Goal: Task Accomplishment & Management: Manage account settings

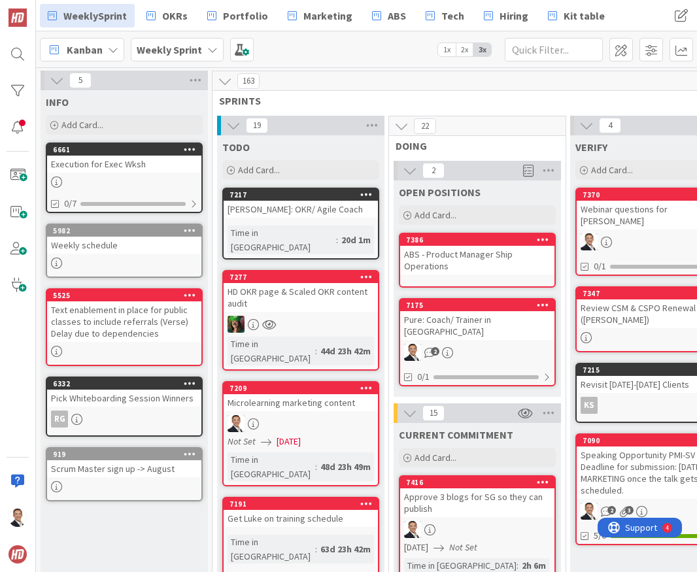
scroll to position [505, 0]
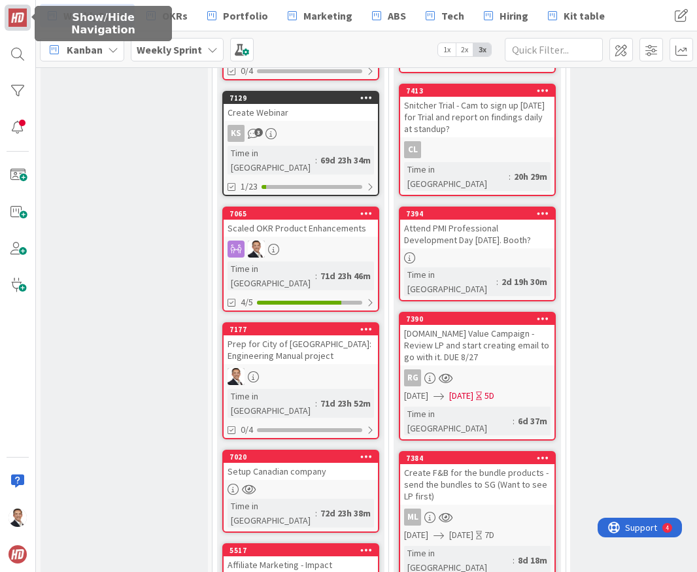
click at [16, 19] on img at bounding box center [18, 18] width 18 height 18
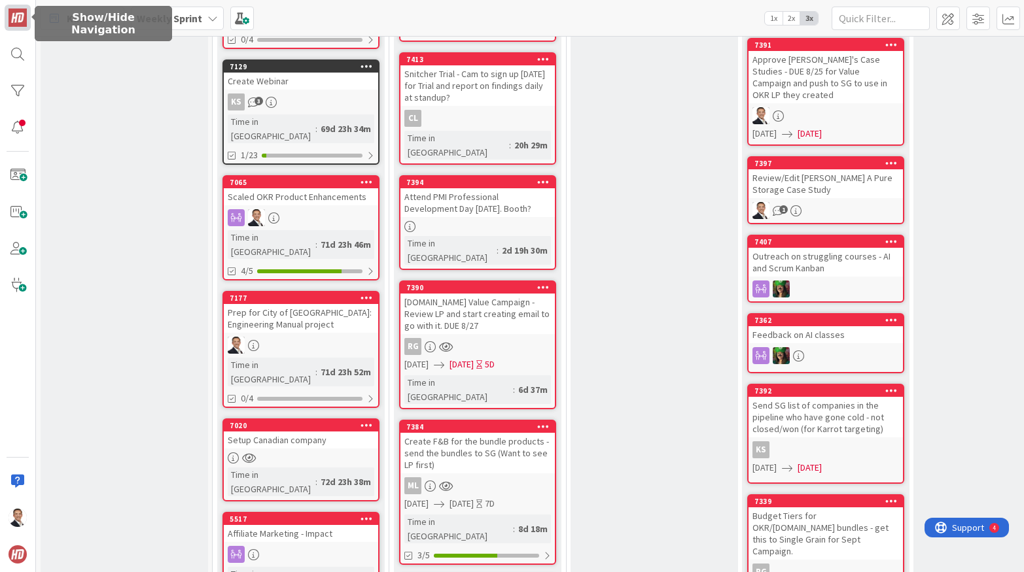
click at [23, 24] on img at bounding box center [18, 18] width 18 height 18
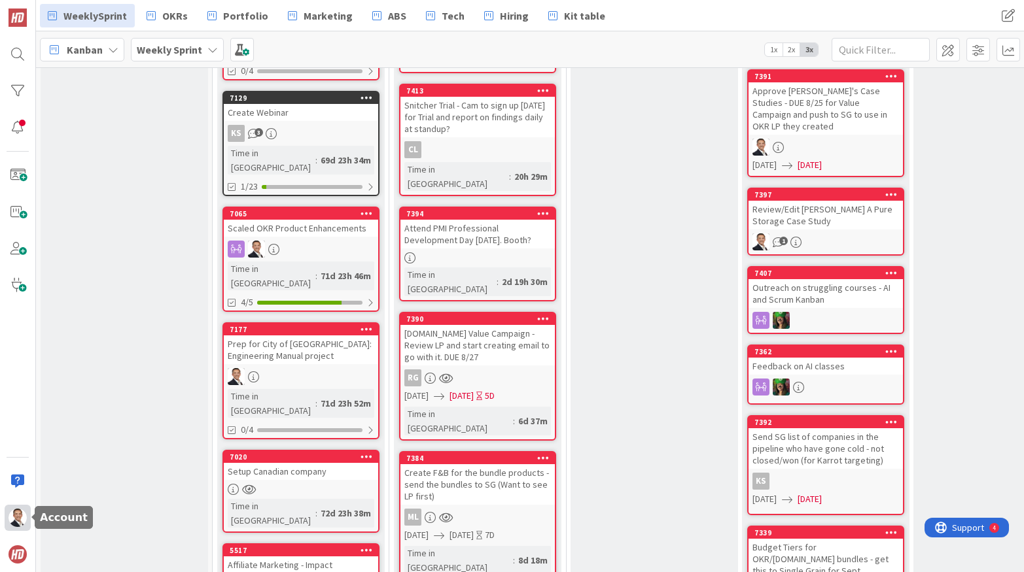
click at [16, 518] on img at bounding box center [18, 518] width 18 height 18
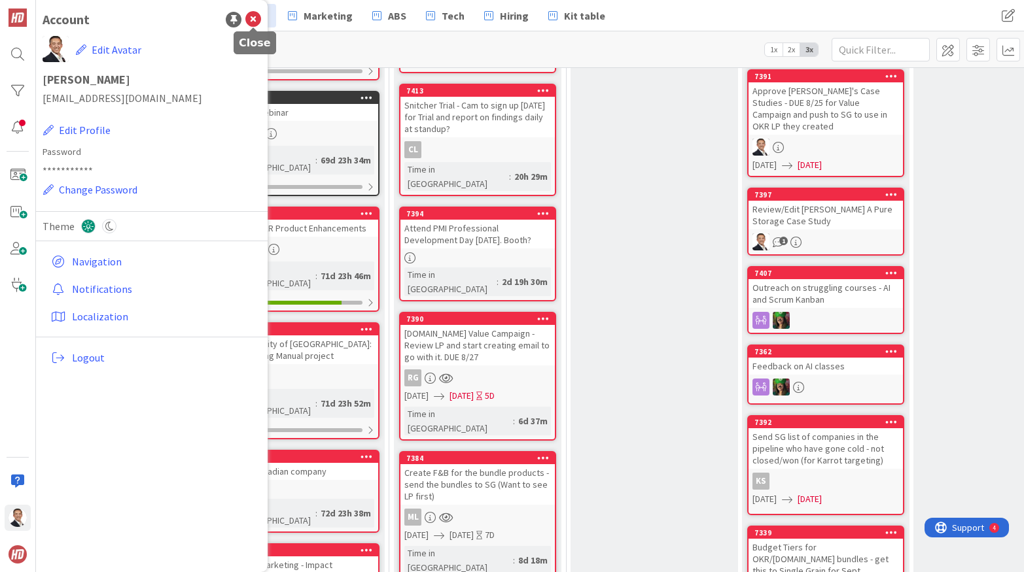
click at [254, 16] on icon at bounding box center [253, 20] width 16 height 16
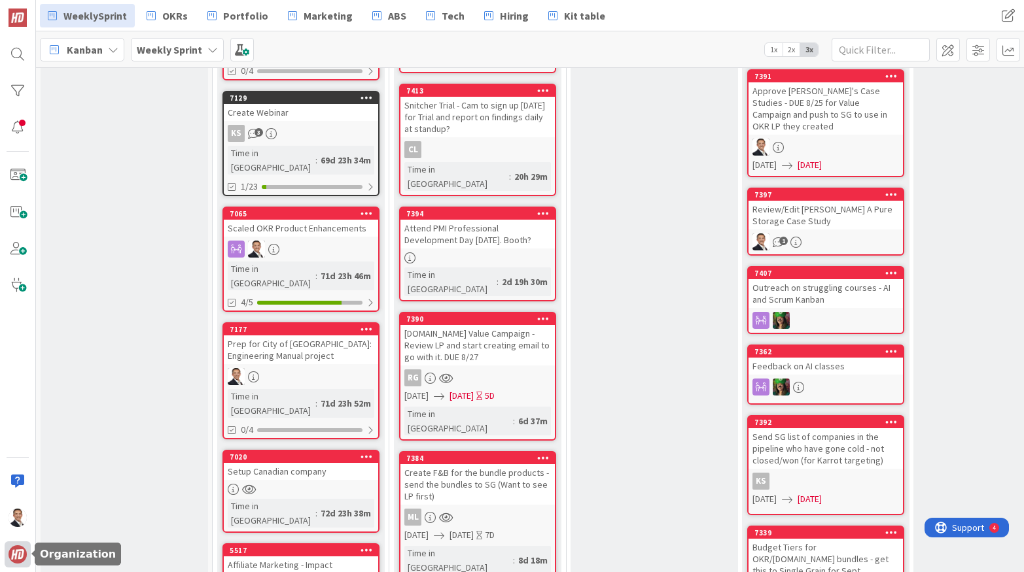
click at [20, 548] on img at bounding box center [18, 555] width 18 height 18
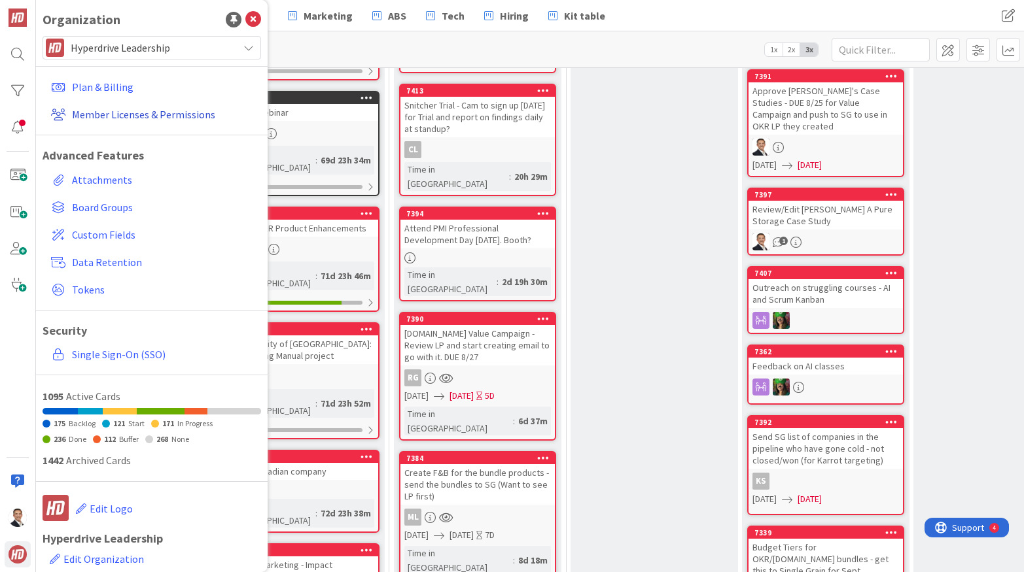
click at [133, 115] on link "Member Licenses & Permissions" at bounding box center [153, 115] width 215 height 24
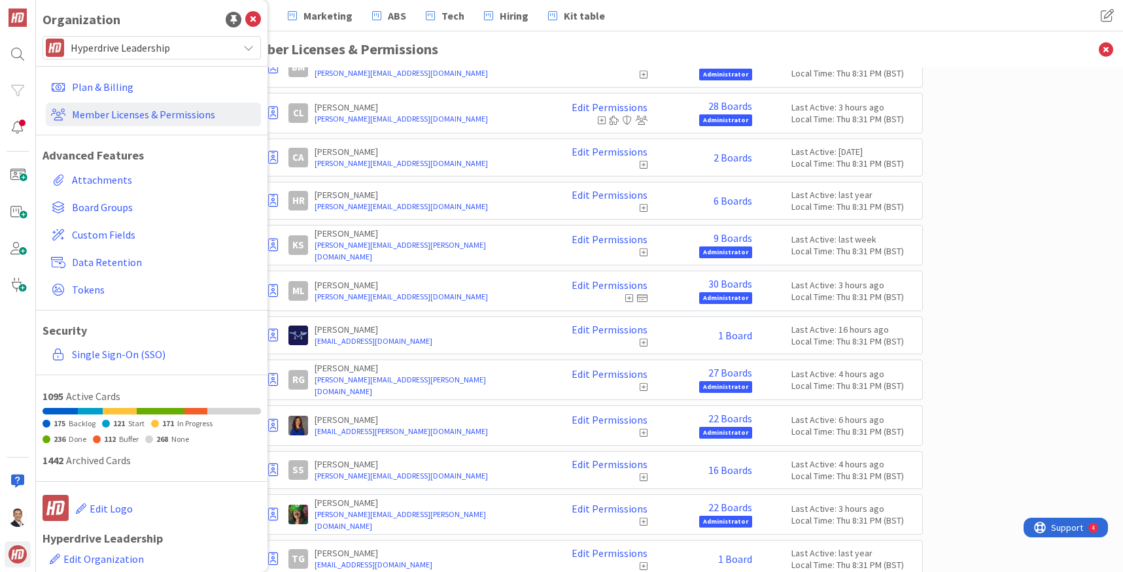
scroll to position [201, 0]
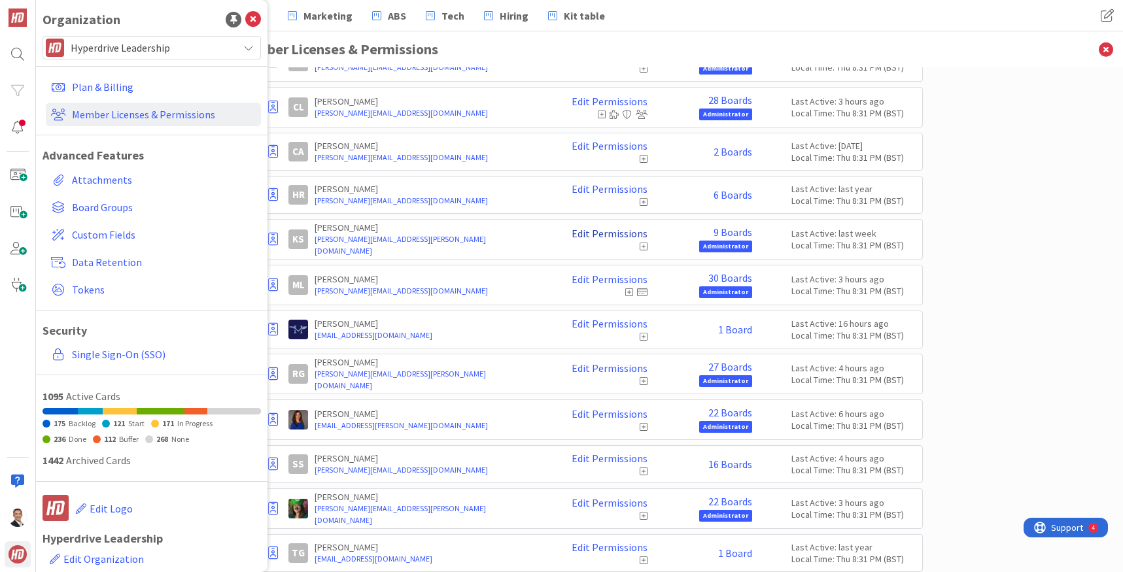
click at [587, 233] on link "Edit Permissions" at bounding box center [610, 234] width 76 height 12
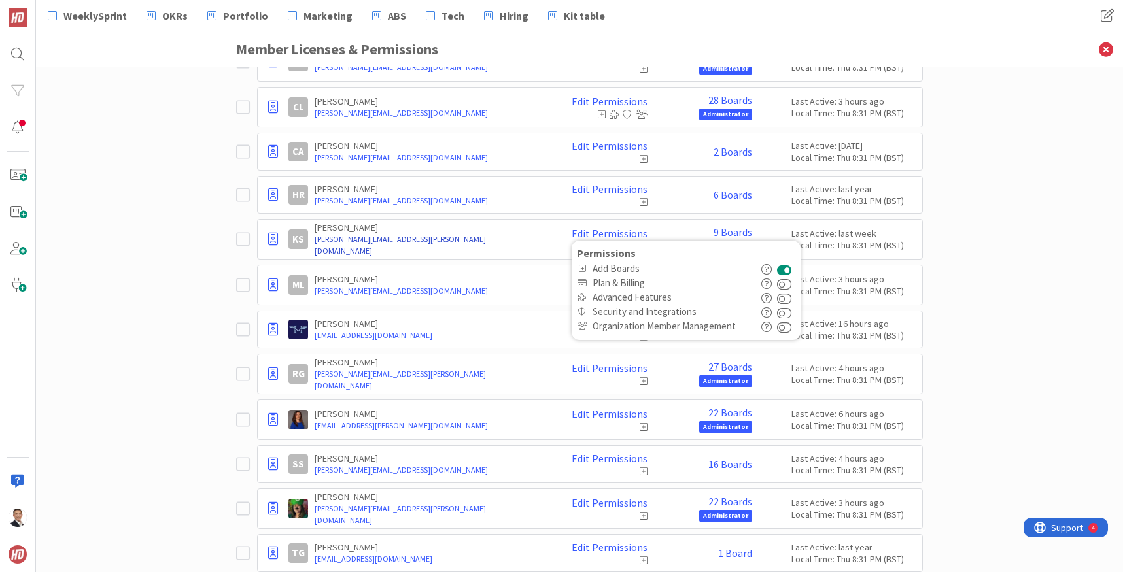
click at [505, 244] on link "[PERSON_NAME][EMAIL_ADDRESS][PERSON_NAME][DOMAIN_NAME]" at bounding box center [429, 246] width 228 height 24
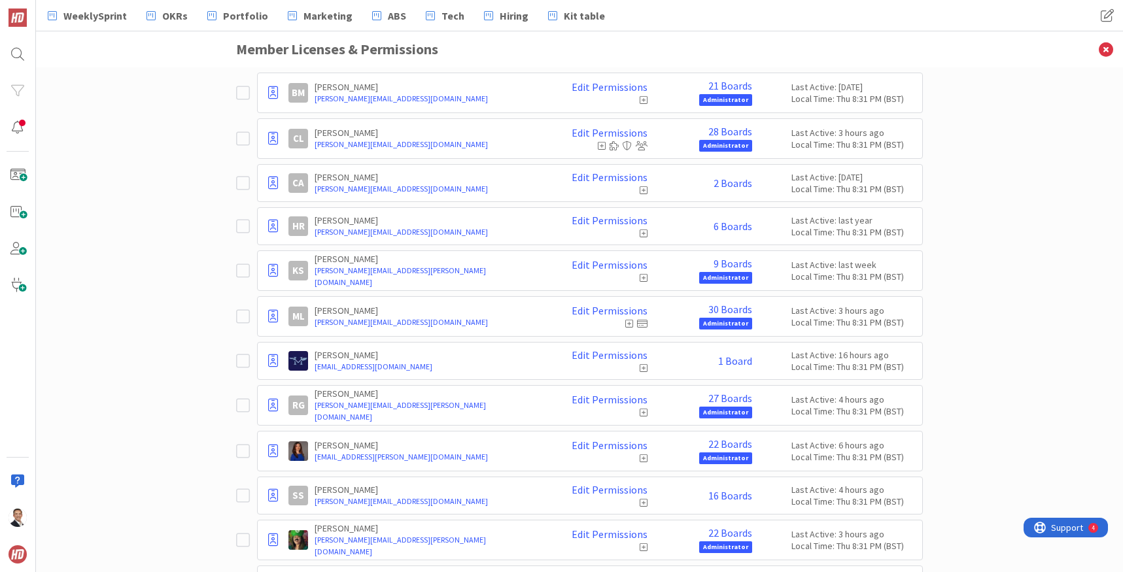
scroll to position [169, 0]
click at [273, 226] on icon at bounding box center [273, 226] width 10 height 13
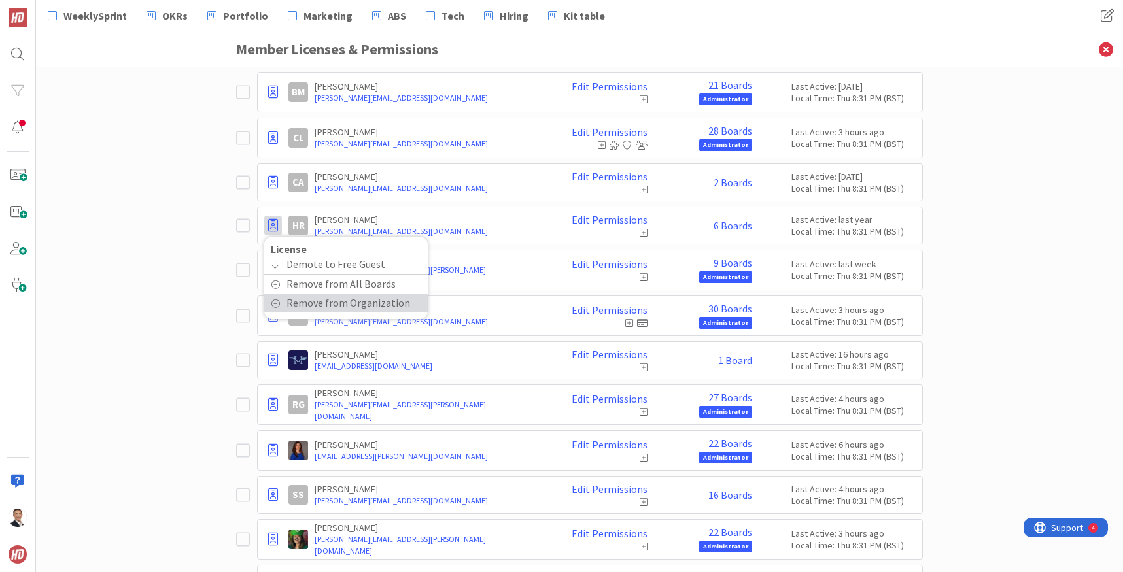
click at [319, 309] on span "Remove from Organization" at bounding box center [349, 303] width 124 height 19
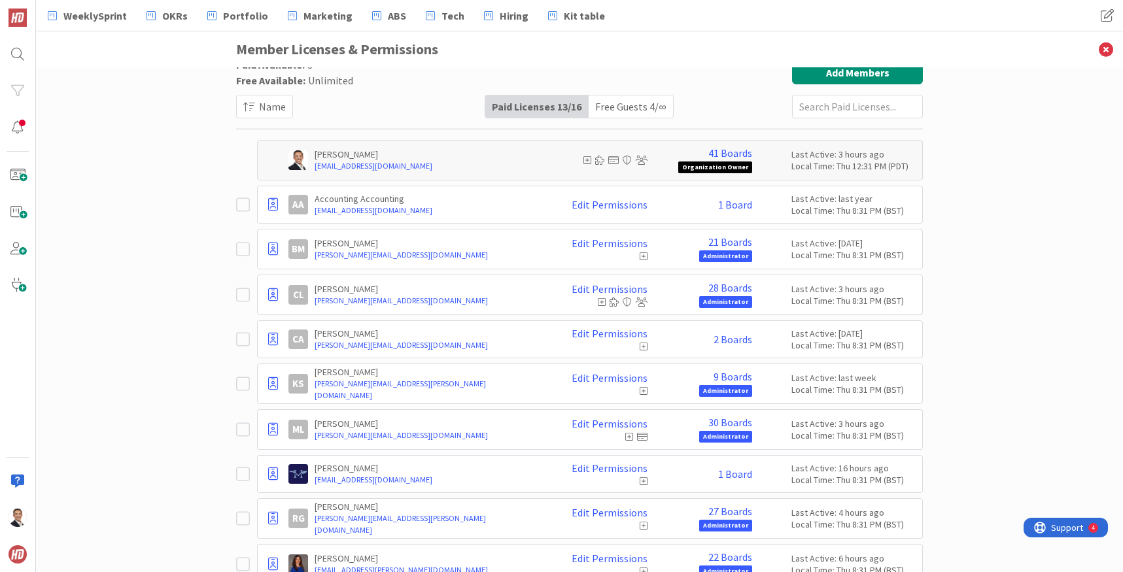
scroll to position [0, 0]
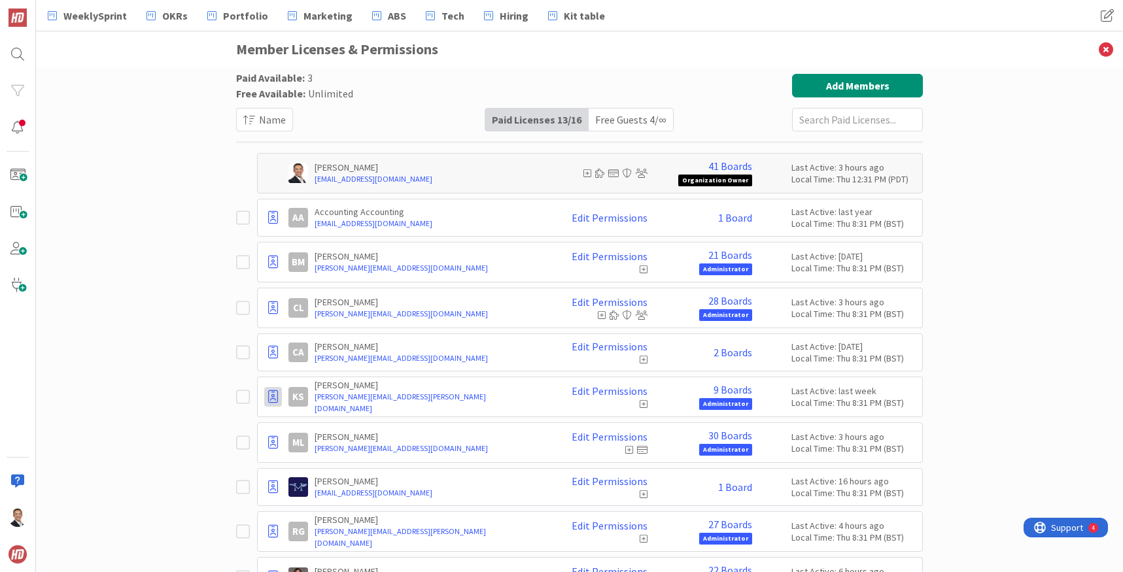
click at [271, 398] on icon at bounding box center [273, 397] width 10 height 13
click at [585, 390] on link "Edit Permissions" at bounding box center [610, 391] width 76 height 12
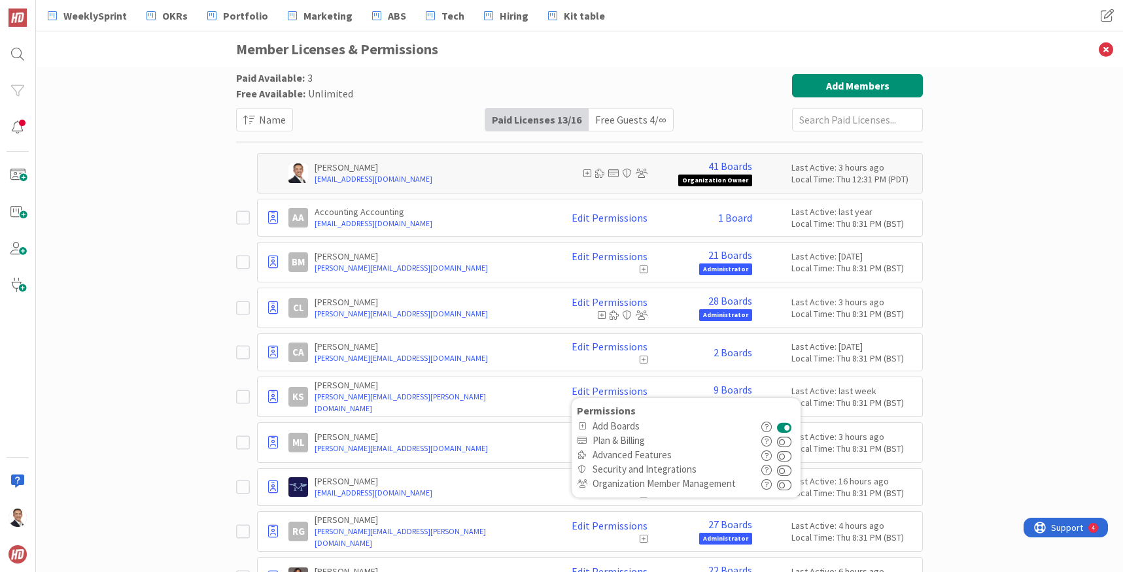
click at [244, 394] on icon at bounding box center [246, 397] width 20 height 16
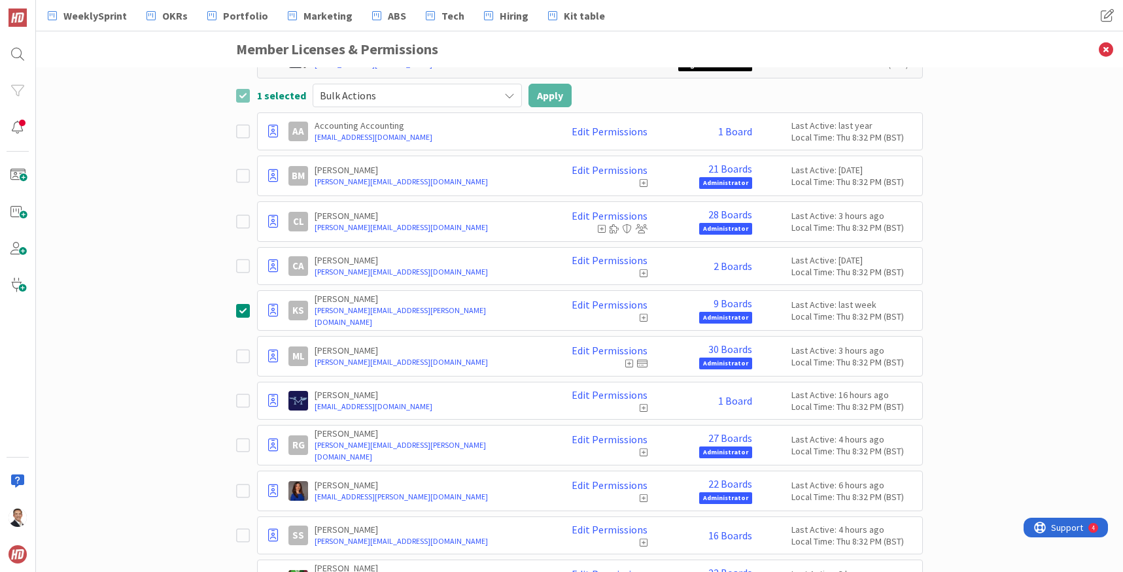
scroll to position [119, 0]
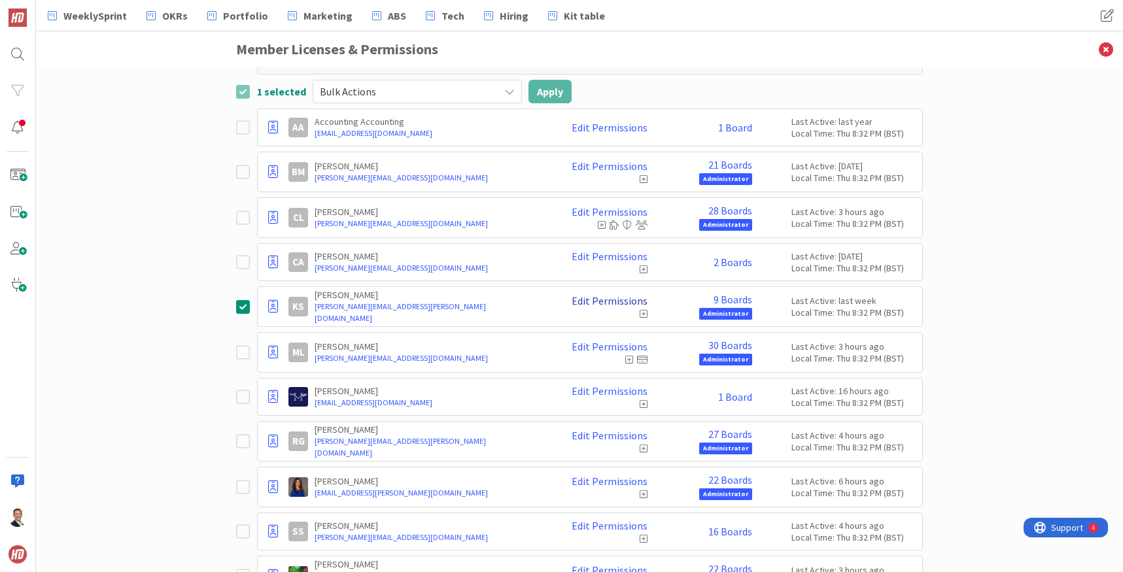
click at [604, 299] on link "Edit Permissions" at bounding box center [610, 301] width 76 height 12
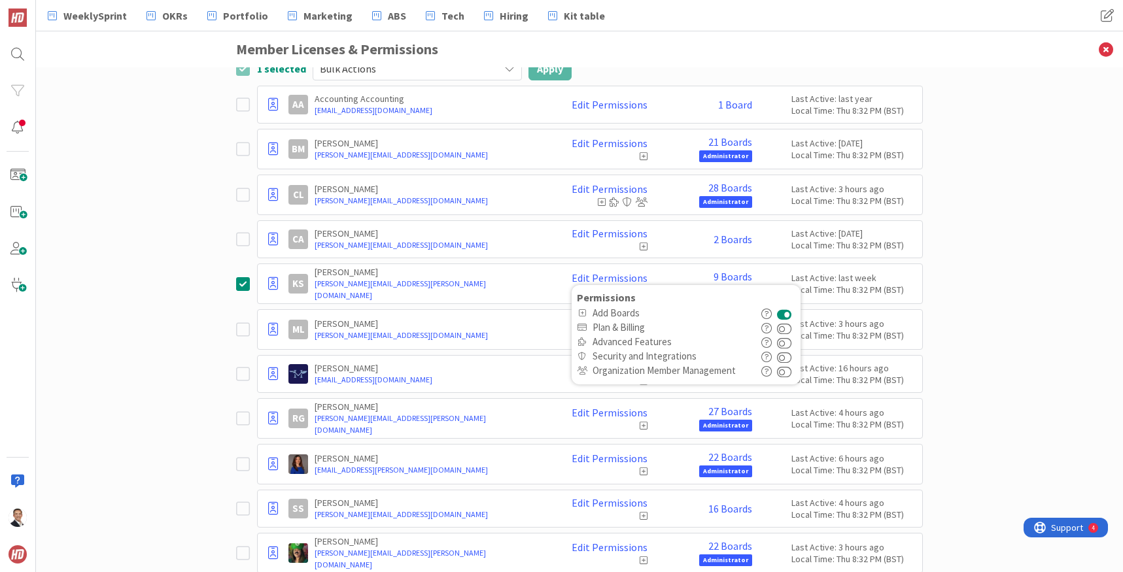
scroll to position [138, 0]
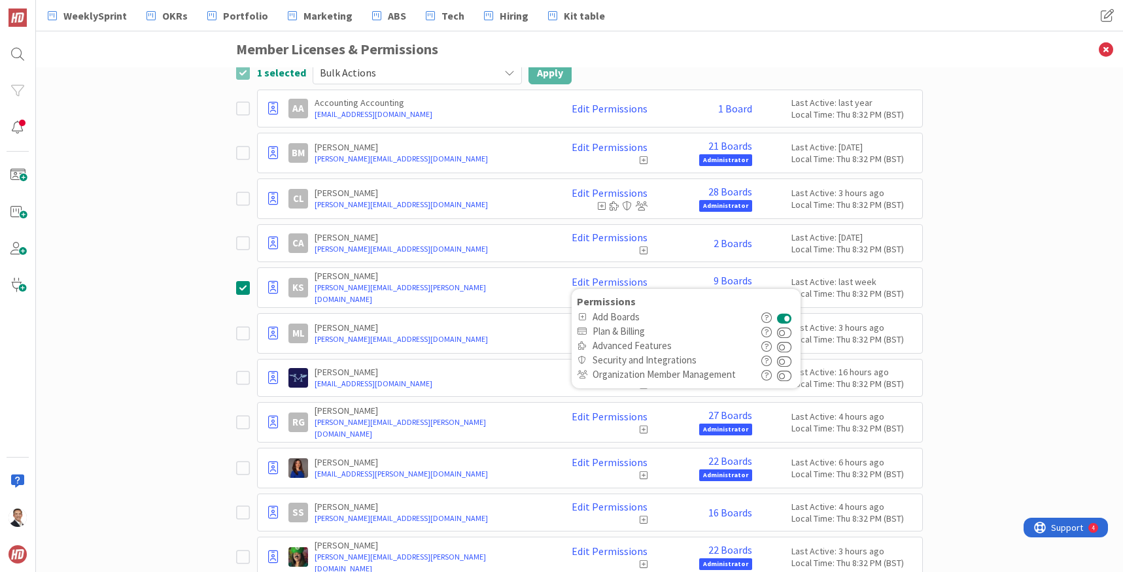
click at [203, 294] on div "Paid Available: 3 Free Available: Unlimited Name Paid Licenses 13 / 16 Free Gue…" at bounding box center [579, 319] width 1087 height 505
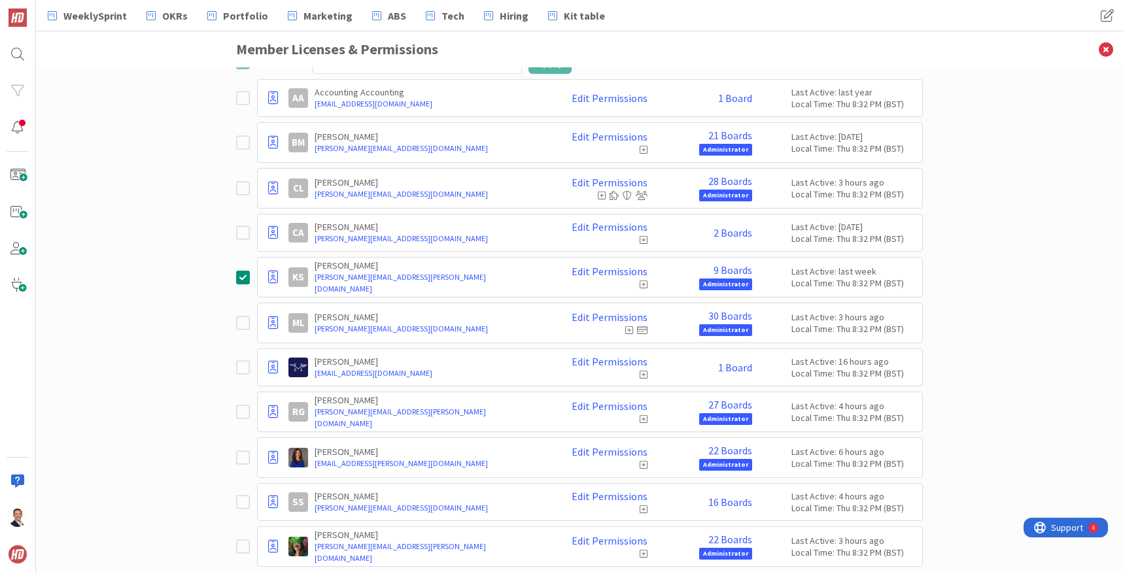
scroll to position [150, 0]
drag, startPoint x: 326, startPoint y: 270, endPoint x: 407, endPoint y: 272, distance: 80.5
click at [326, 270] on p "[PERSON_NAME]" at bounding box center [429, 264] width 228 height 12
click at [620, 271] on link "Edit Permissions" at bounding box center [610, 270] width 76 height 12
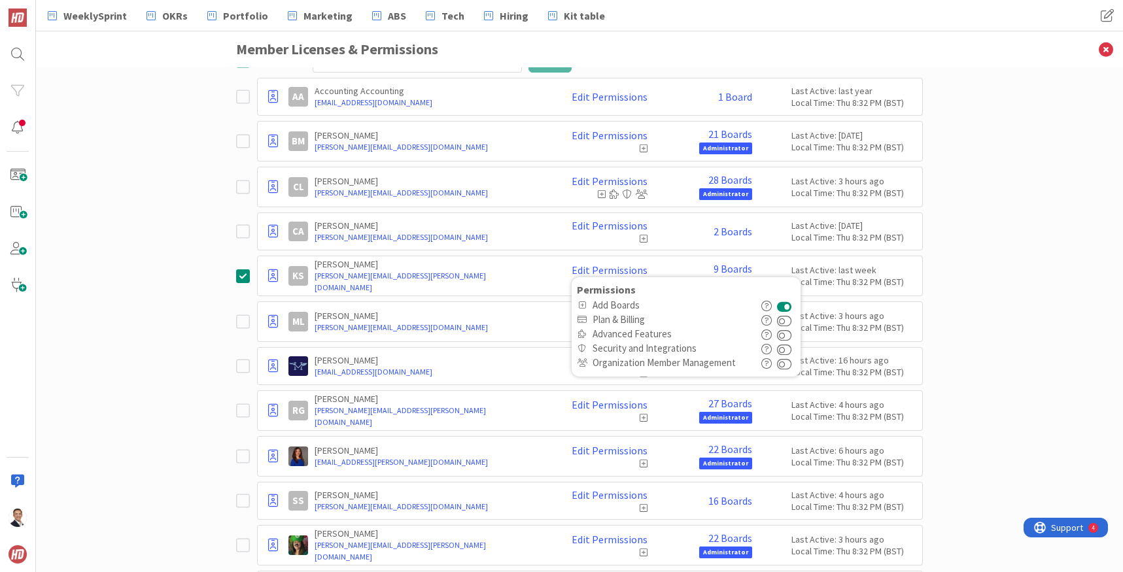
click at [697, 304] on button at bounding box center [784, 305] width 15 height 14
click at [273, 279] on icon at bounding box center [273, 276] width 10 height 13
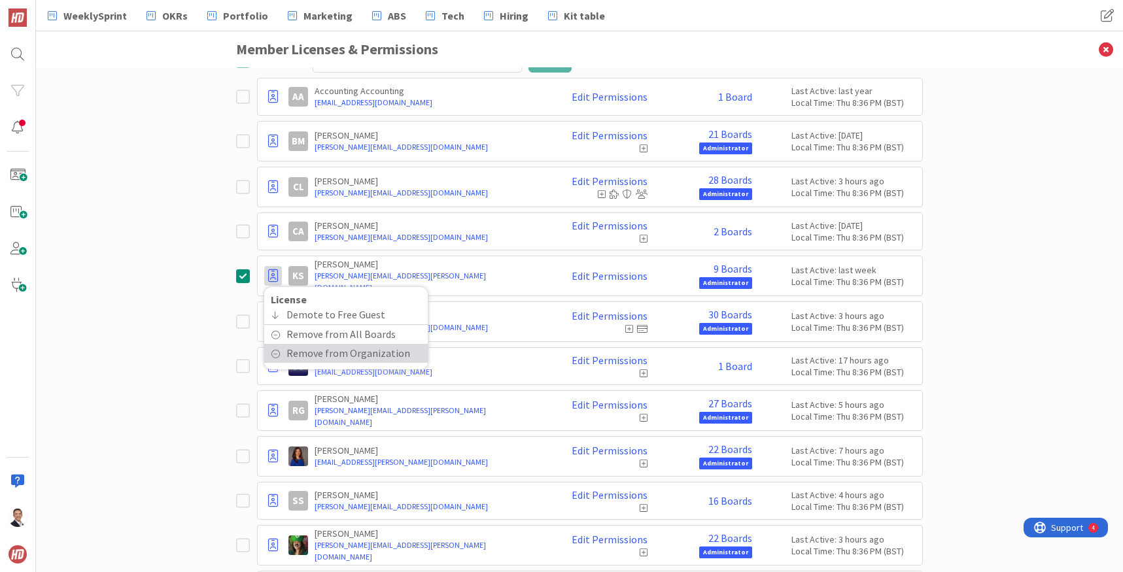
click at [310, 353] on span "Remove from Organization" at bounding box center [349, 353] width 124 height 19
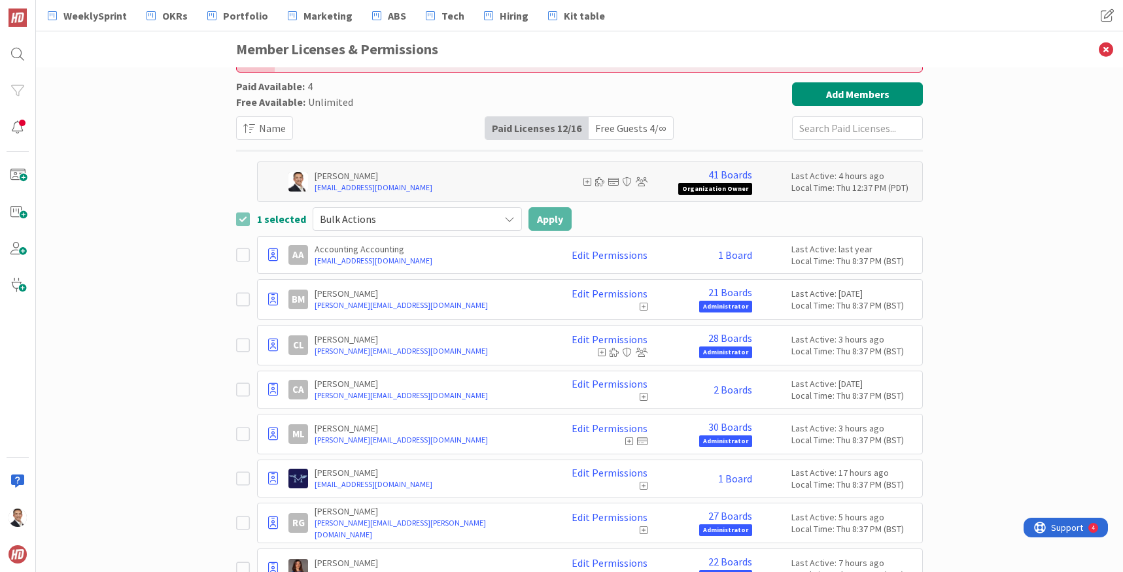
scroll to position [0, 0]
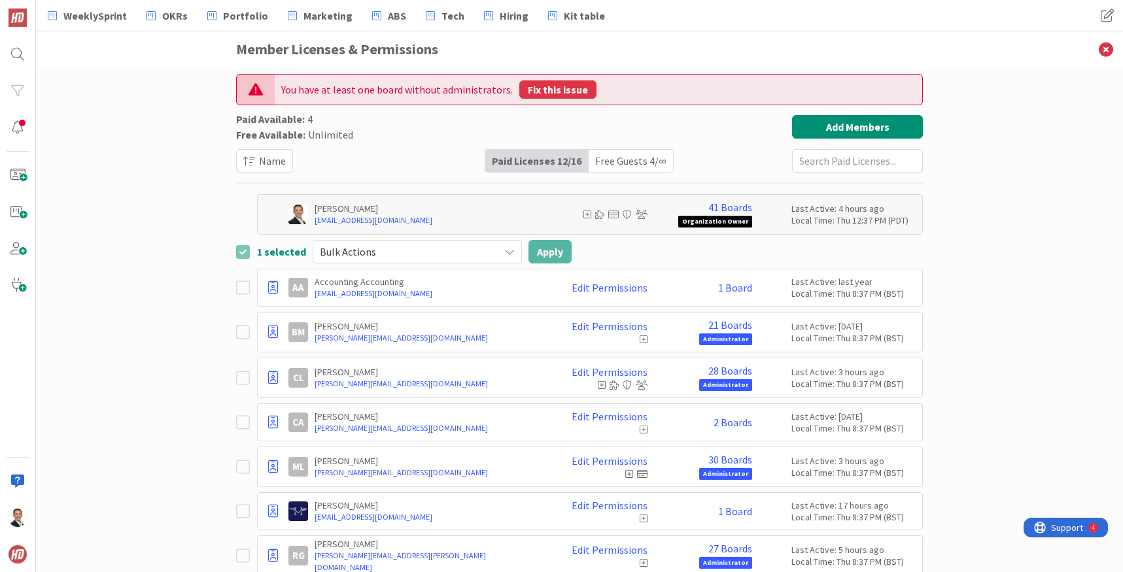
click at [540, 88] on button "Fix this issue" at bounding box center [557, 89] width 77 height 18
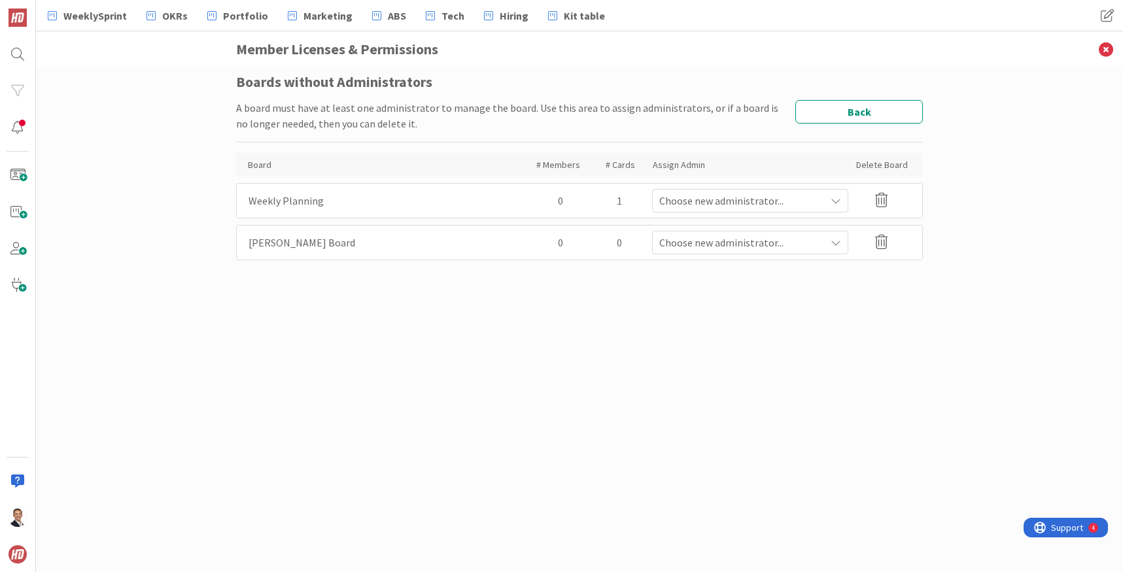
click at [697, 246] on span "Choose new administrator..." at bounding box center [742, 243] width 166 height 16
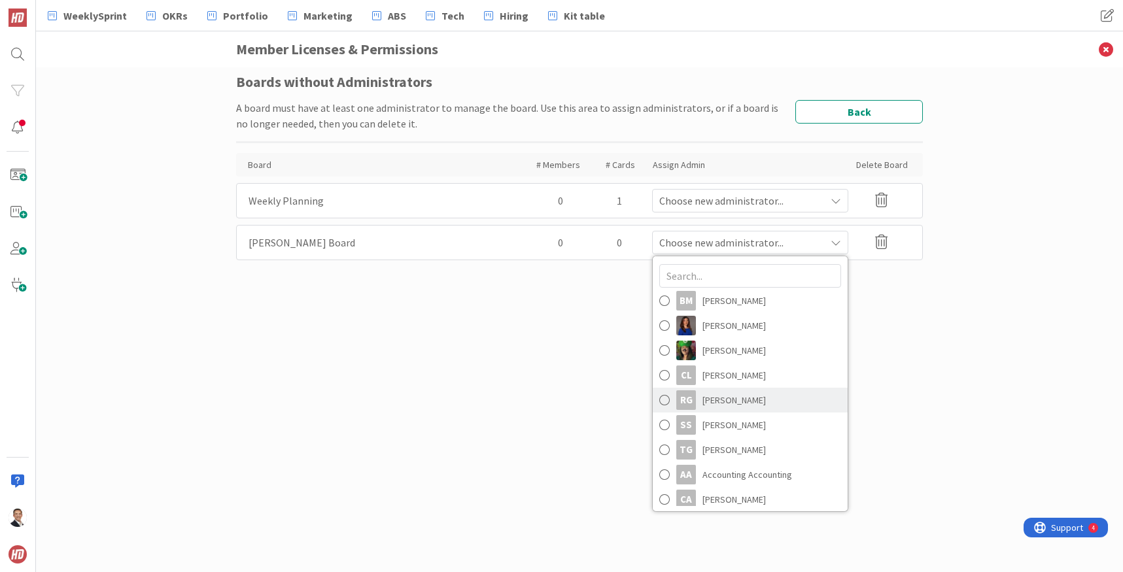
scroll to position [99, 0]
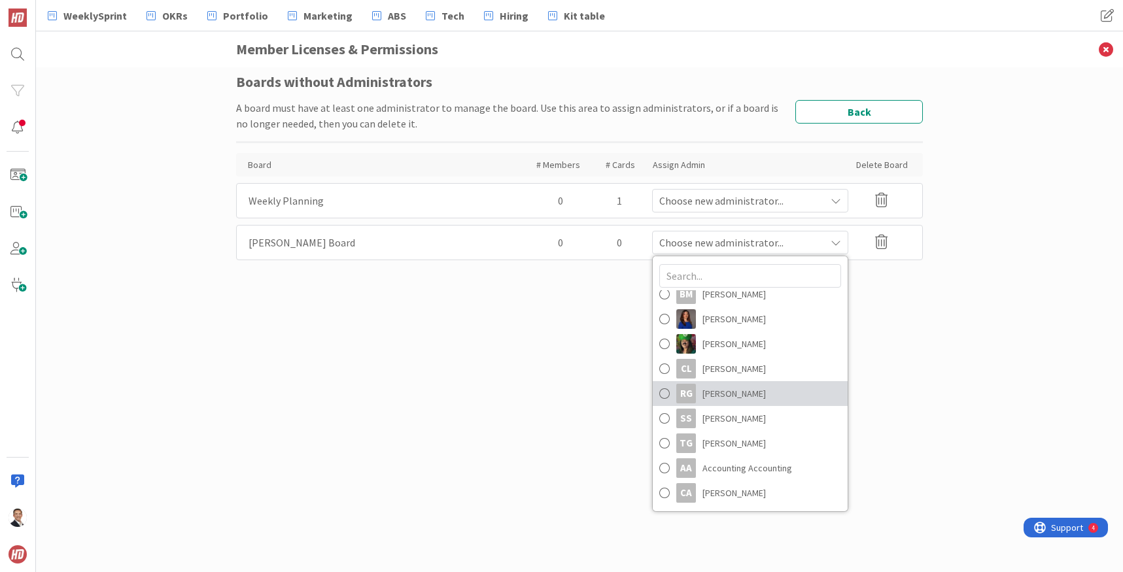
click at [666, 393] on span at bounding box center [664, 394] width 10 height 20
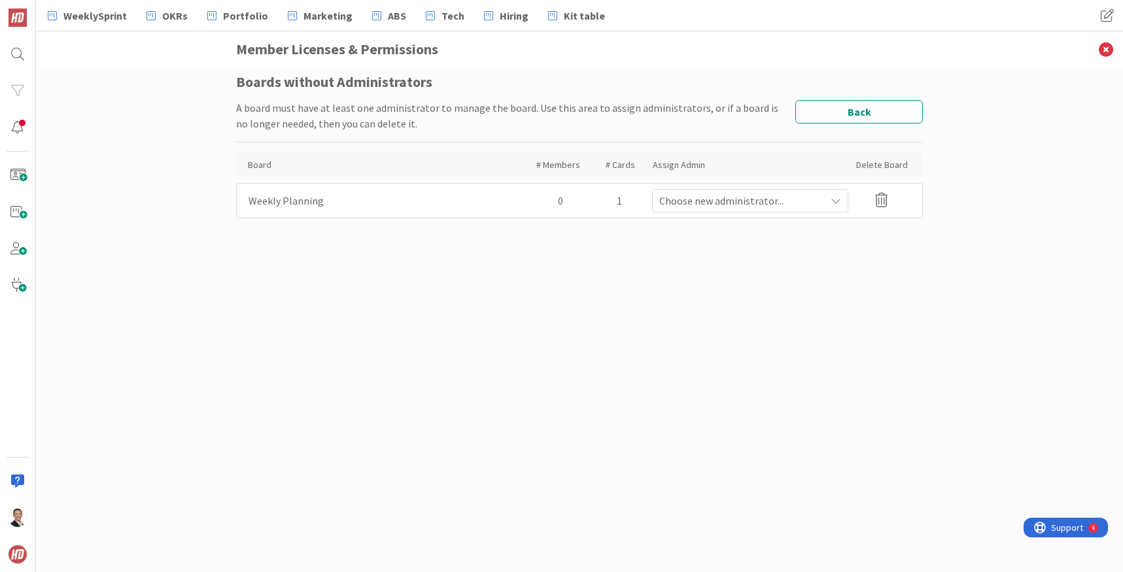
click at [697, 202] on span "Choose new administrator..." at bounding box center [742, 201] width 166 height 16
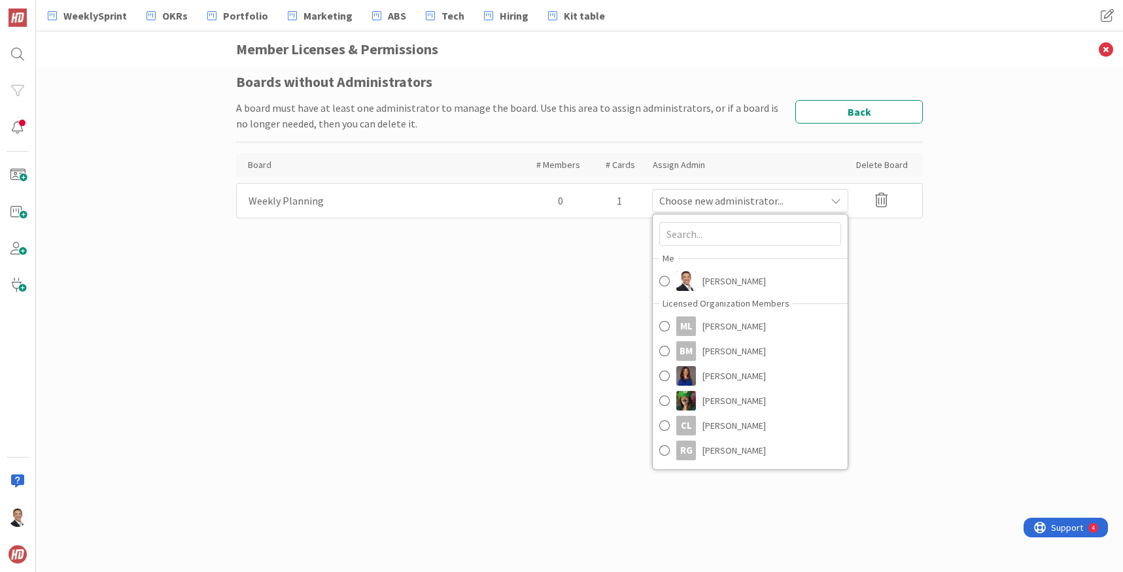
click at [514, 261] on div "Boards without Administrators A board must have at least one administrator to m…" at bounding box center [579, 307] width 687 height 466
